Goal: Register for event/course

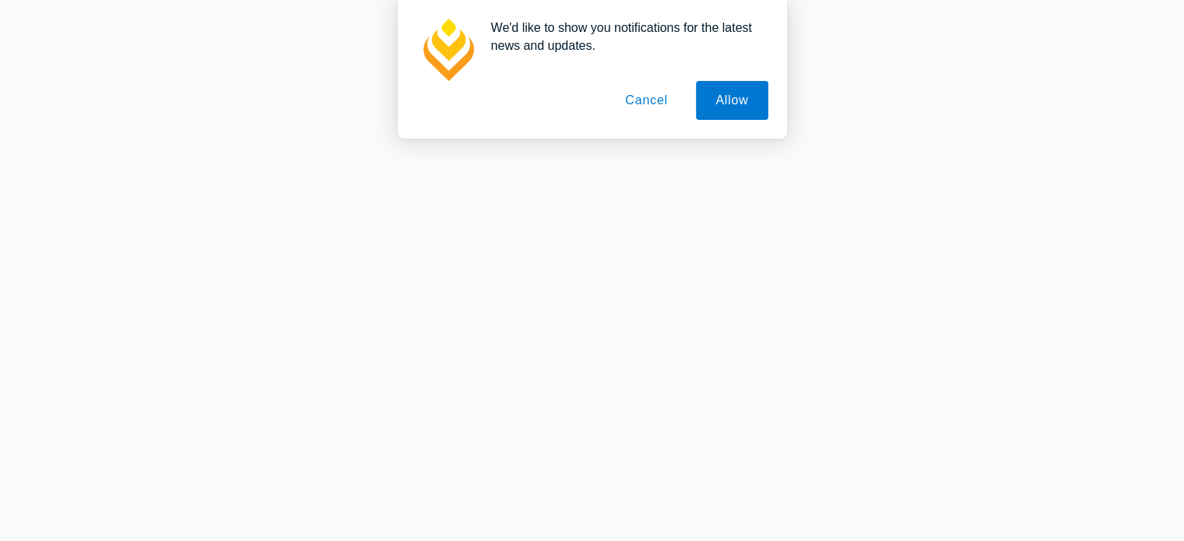
scroll to position [255, 0]
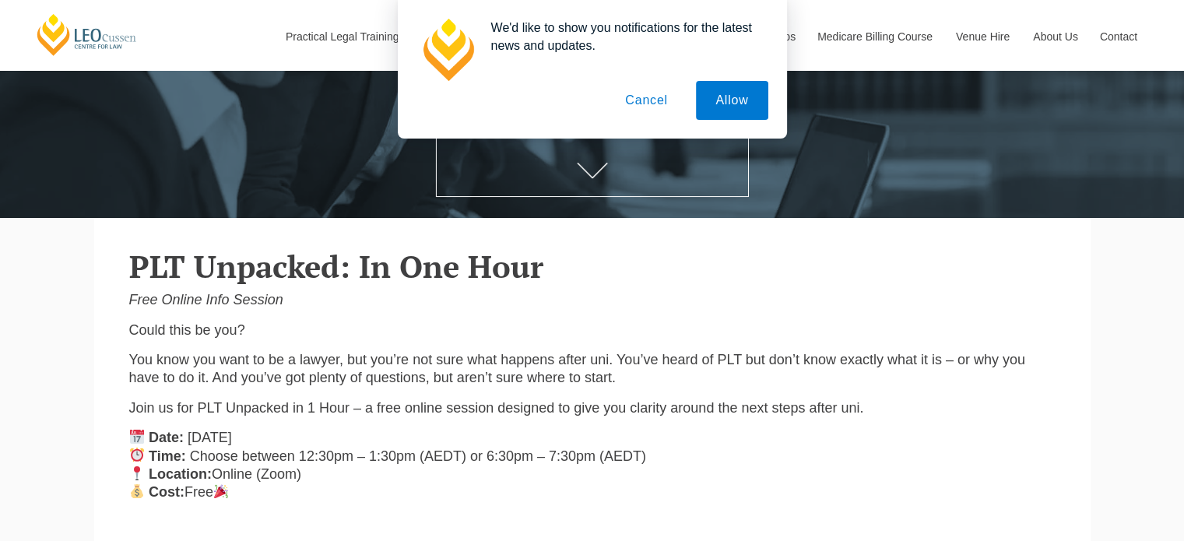
click at [652, 97] on button "Cancel" at bounding box center [647, 100] width 82 height 39
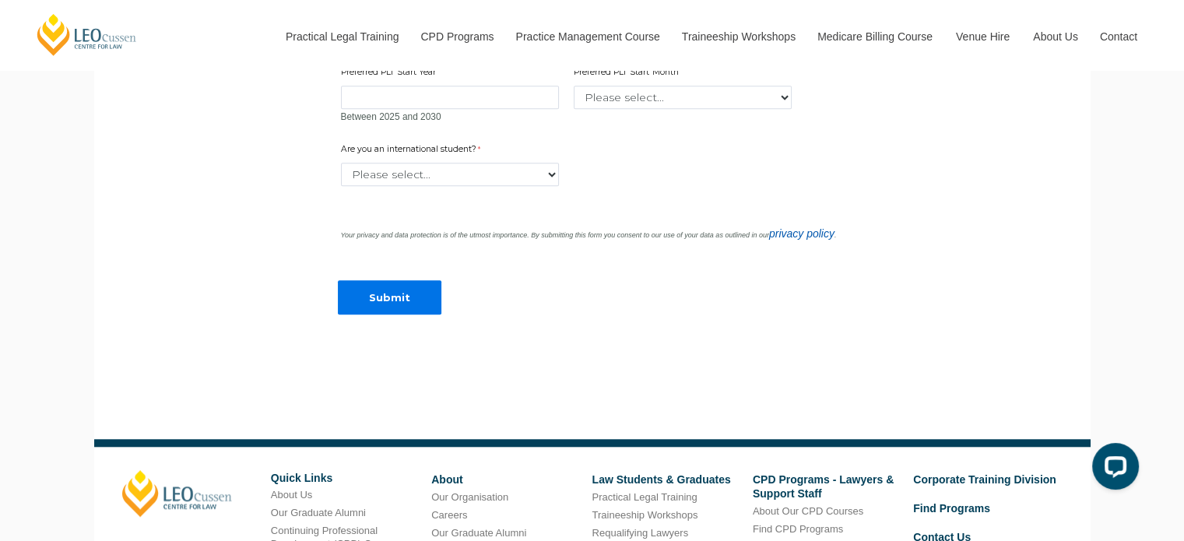
scroll to position [1344, 0]
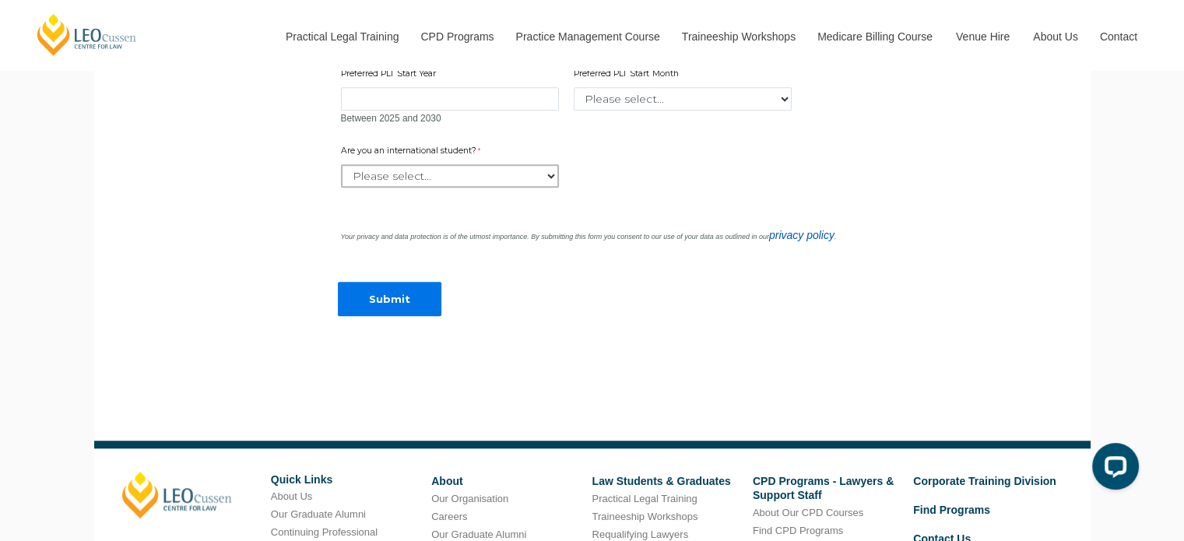
click at [543, 176] on select "Please select... Yes No" at bounding box center [450, 175] width 218 height 23
select select "tfa_60"
click at [341, 164] on select "Please select... Yes No" at bounding box center [450, 175] width 218 height 23
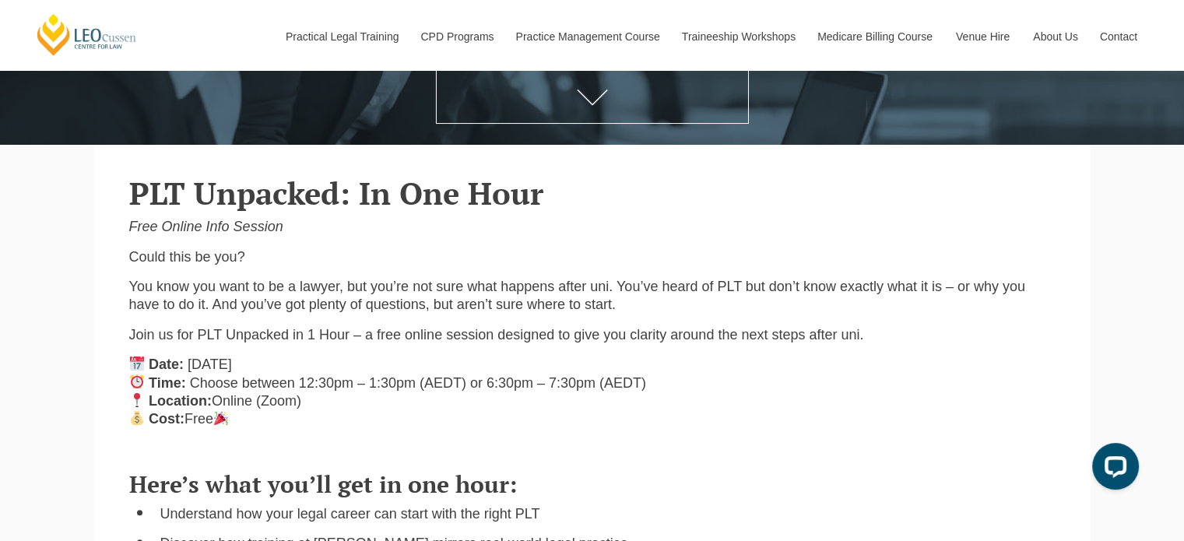
scroll to position [329, 0]
